Goal: Check status: Check status

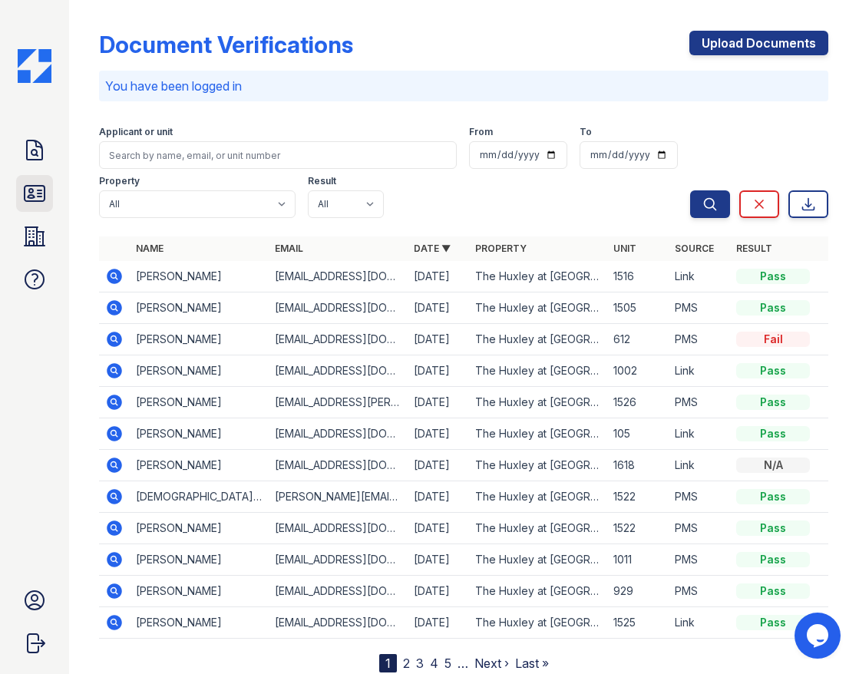
click at [36, 194] on icon at bounding box center [34, 193] width 25 height 25
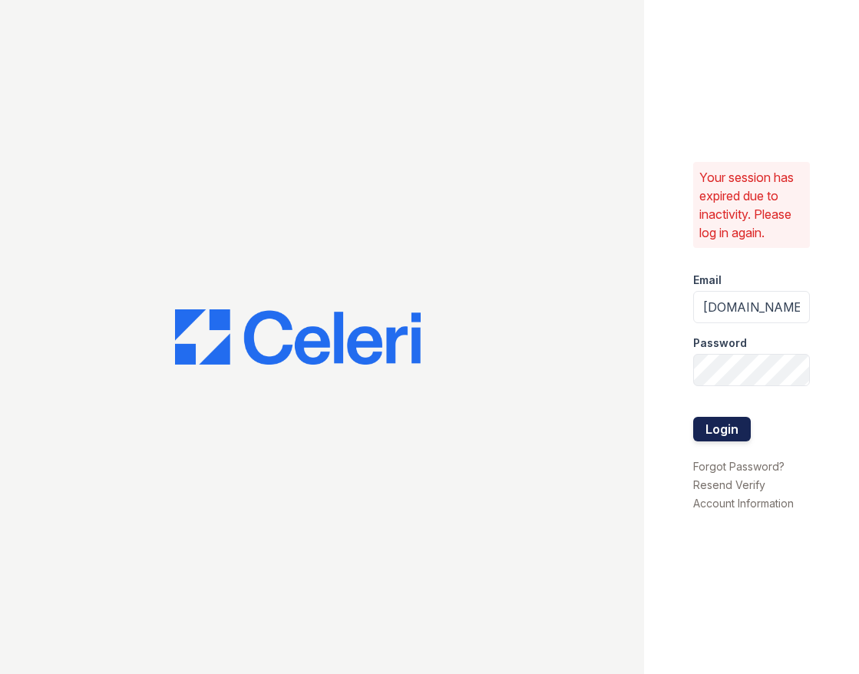
click at [721, 428] on button "Login" at bounding box center [722, 429] width 58 height 25
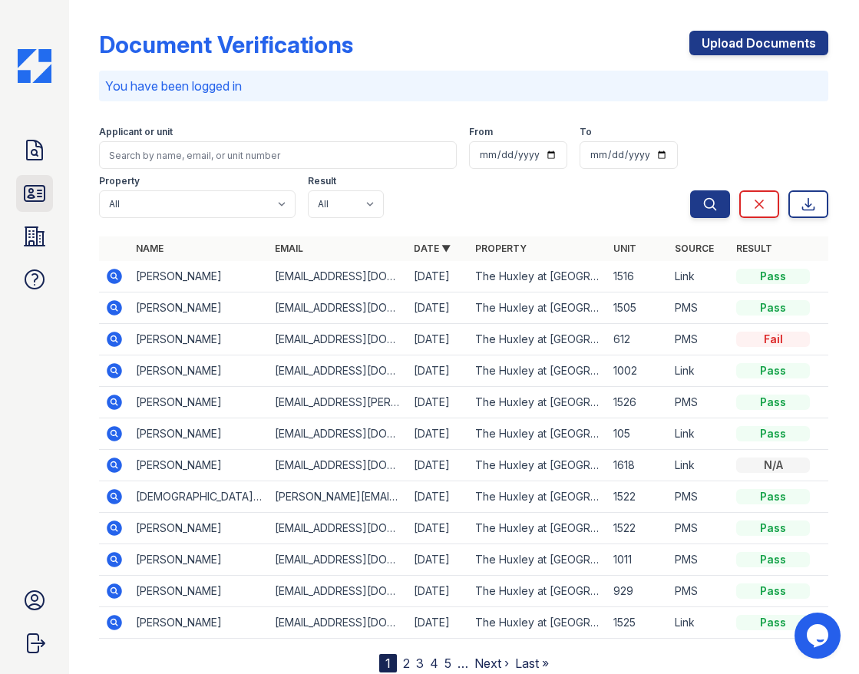
click at [33, 197] on icon at bounding box center [35, 193] width 20 height 15
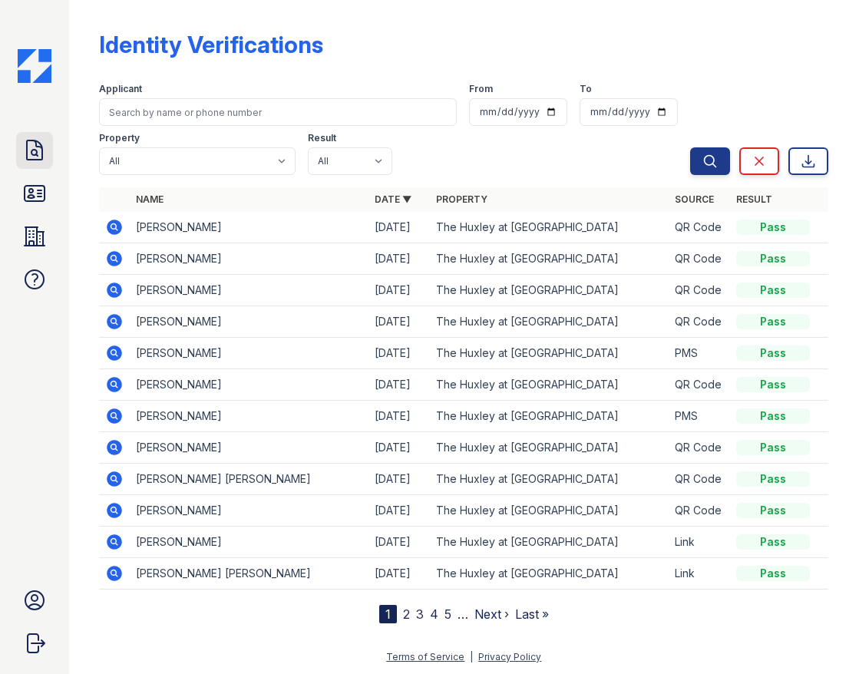
click at [18, 144] on link "Doc Verifications" at bounding box center [34, 150] width 37 height 37
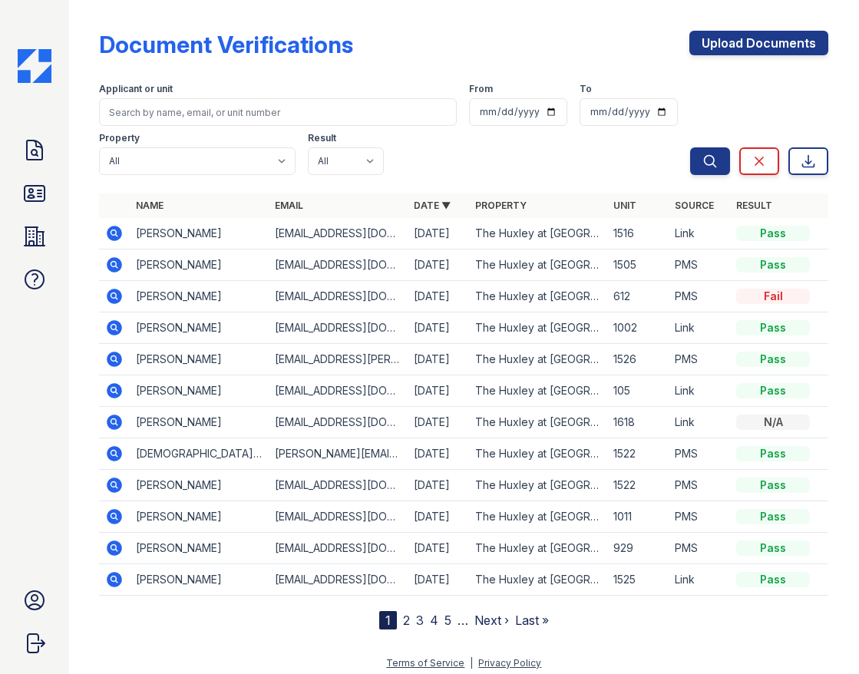
click at [112, 297] on icon at bounding box center [114, 296] width 18 height 18
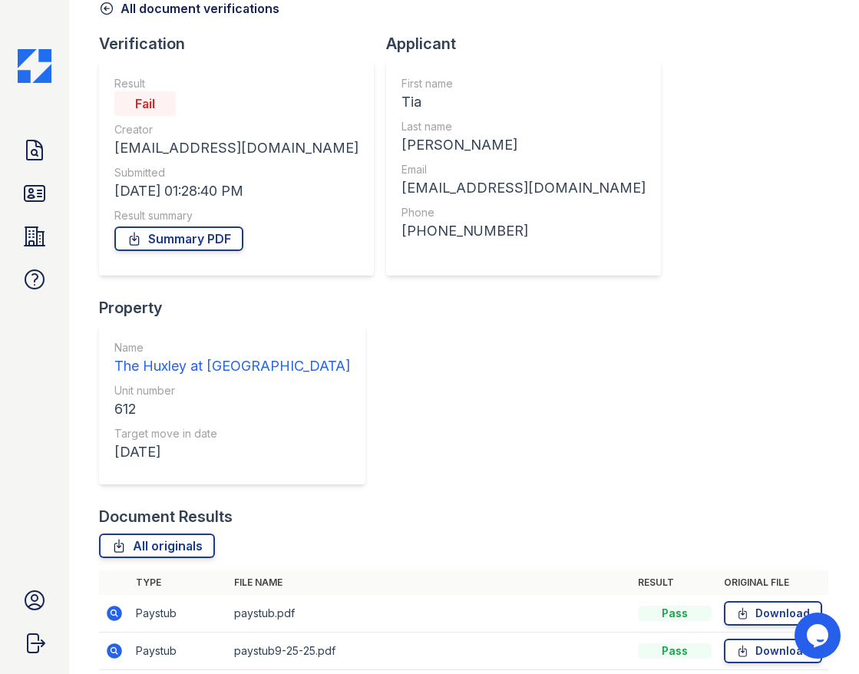
scroll to position [86, 0]
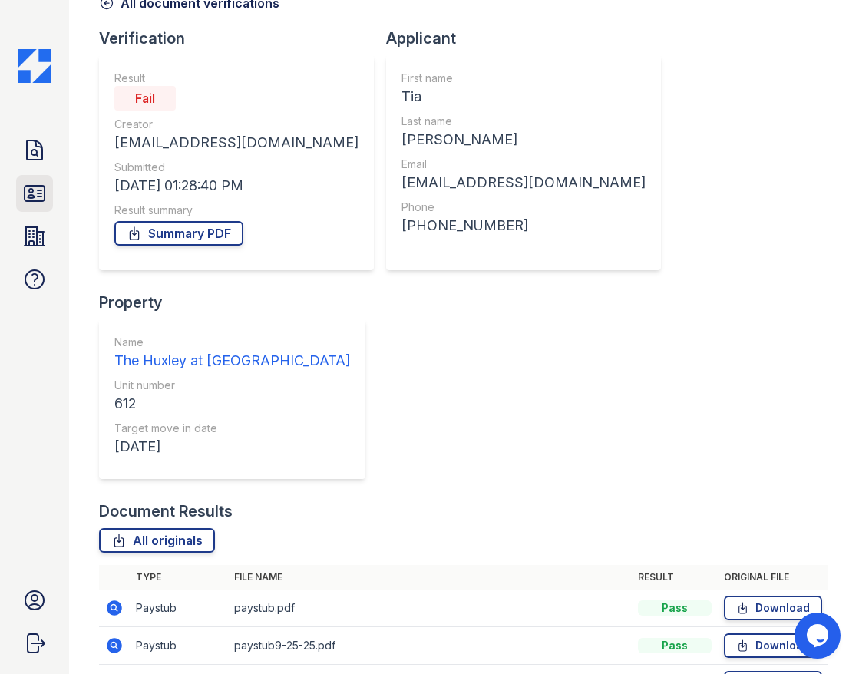
click at [42, 187] on icon at bounding box center [34, 193] width 25 height 25
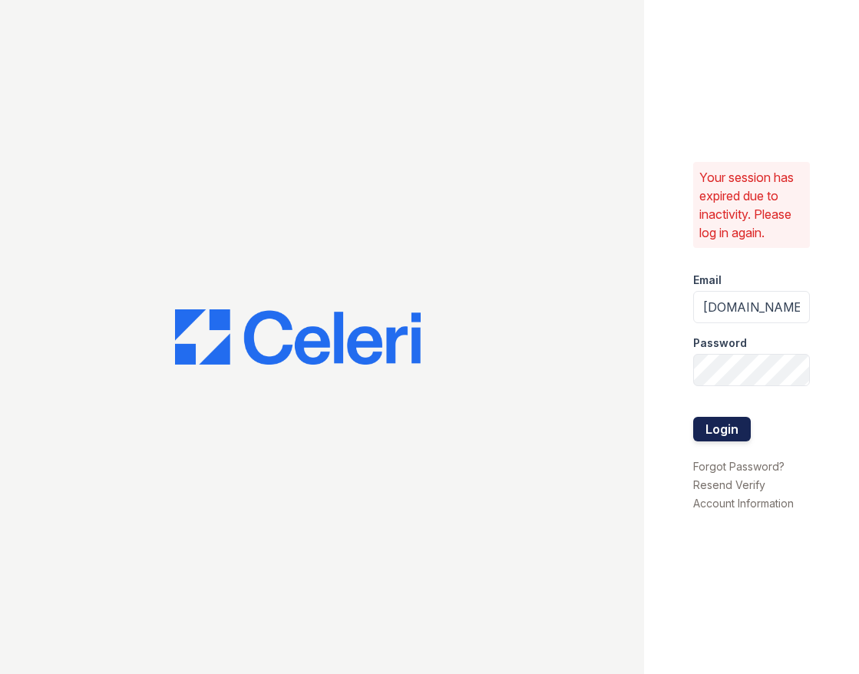
click at [707, 434] on button "Login" at bounding box center [722, 429] width 58 height 25
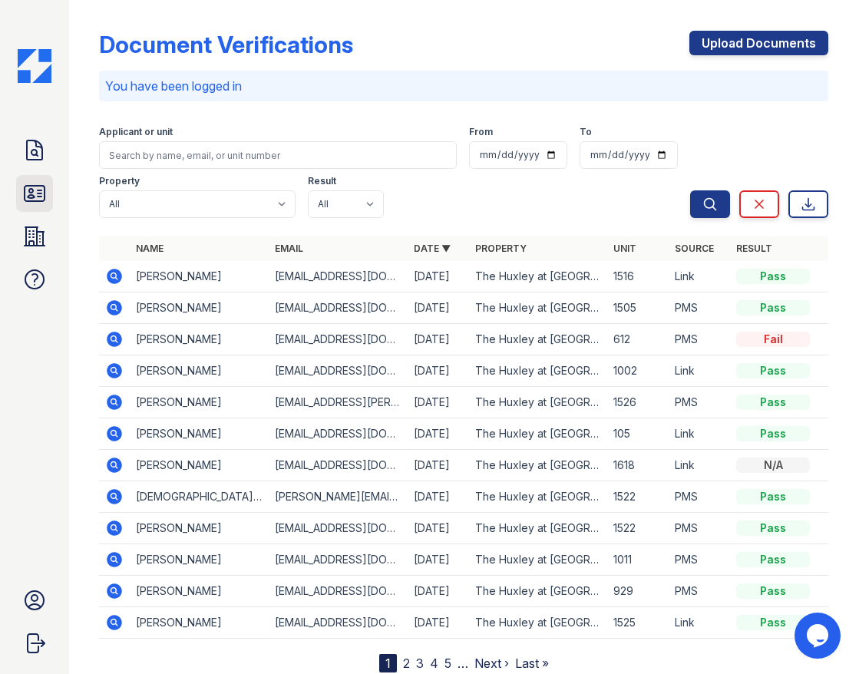
click at [45, 193] on icon at bounding box center [35, 193] width 20 height 15
